Goal: Navigation & Orientation: Find specific page/section

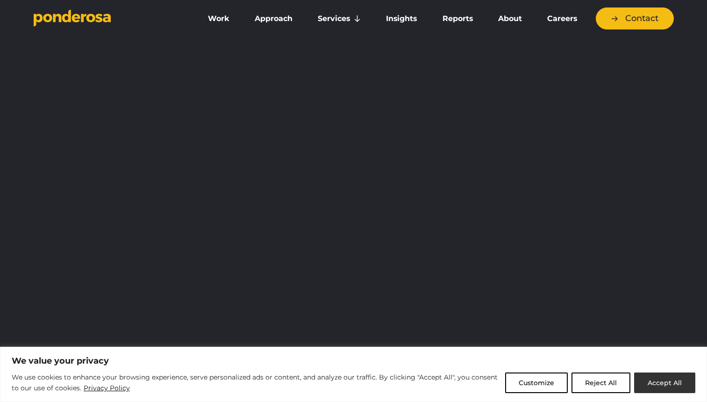
click at [653, 383] on button "Accept All" at bounding box center [664, 382] width 61 height 21
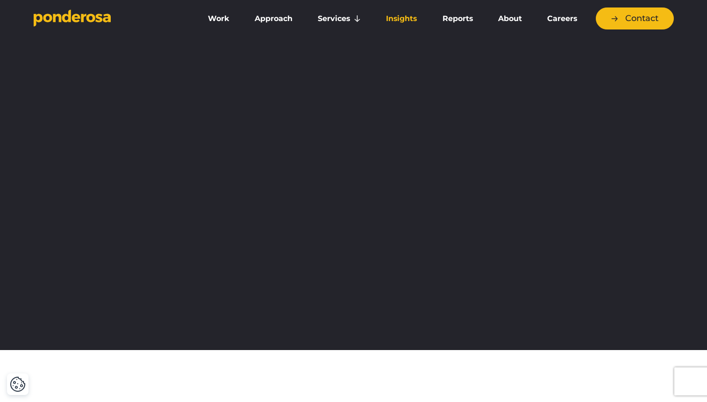
click at [406, 21] on link "Insights" at bounding box center [401, 19] width 52 height 20
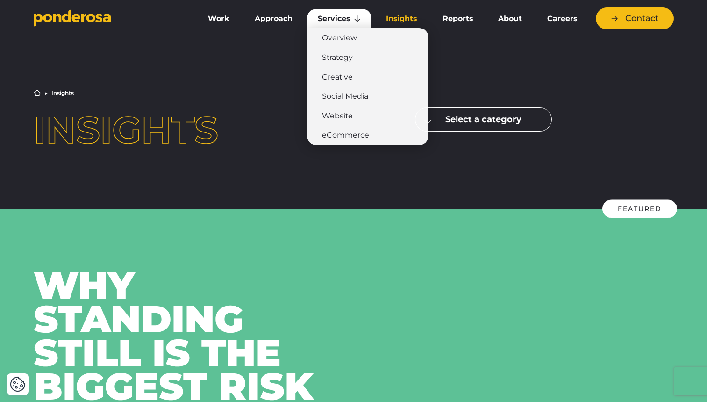
click at [333, 16] on link "Services" at bounding box center [339, 19] width 65 height 20
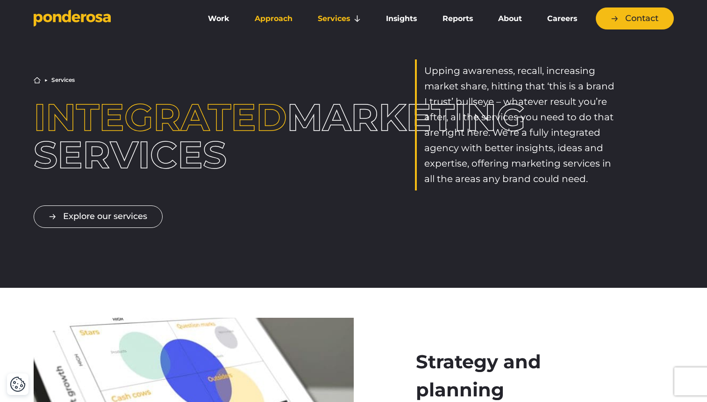
click at [287, 22] on link "Approach" at bounding box center [273, 19] width 59 height 20
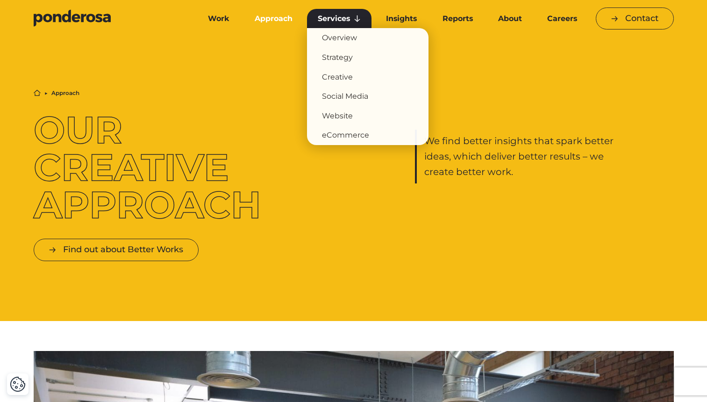
click at [347, 16] on link "Services" at bounding box center [339, 19] width 65 height 20
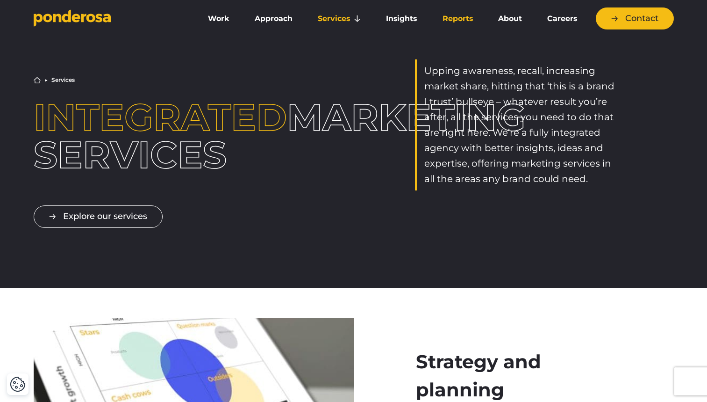
click at [441, 17] on link "Reports" at bounding box center [458, 19] width 52 height 20
